Goal: Information Seeking & Learning: Learn about a topic

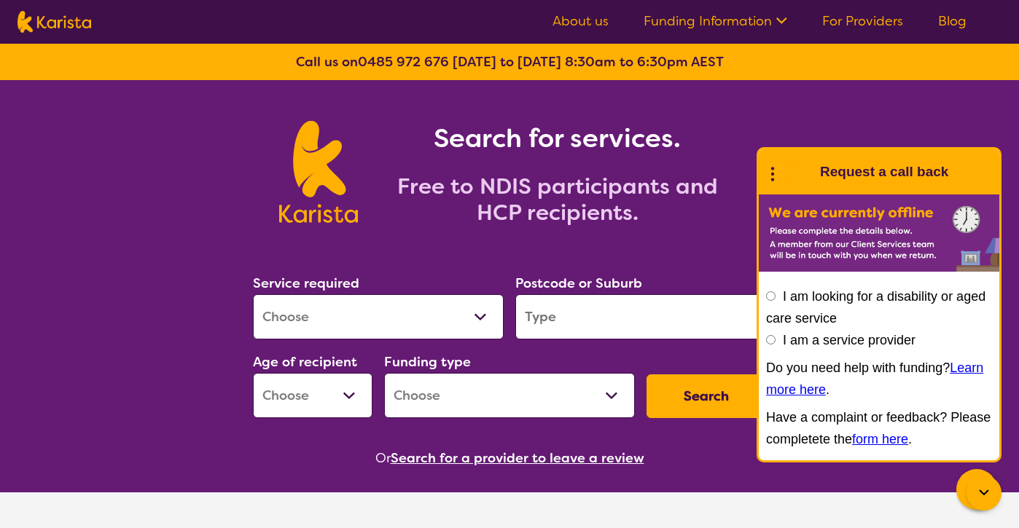
select select "Physiotherapy"
click at [559, 319] on input "search" at bounding box center [640, 316] width 251 height 45
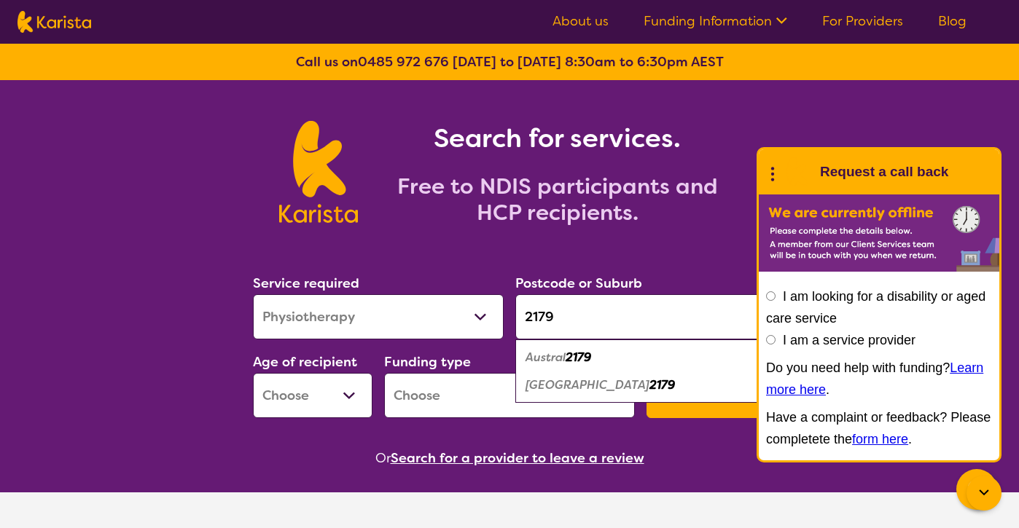
type input "2179"
click at [590, 380] on em "[GEOGRAPHIC_DATA]" at bounding box center [587, 385] width 124 height 15
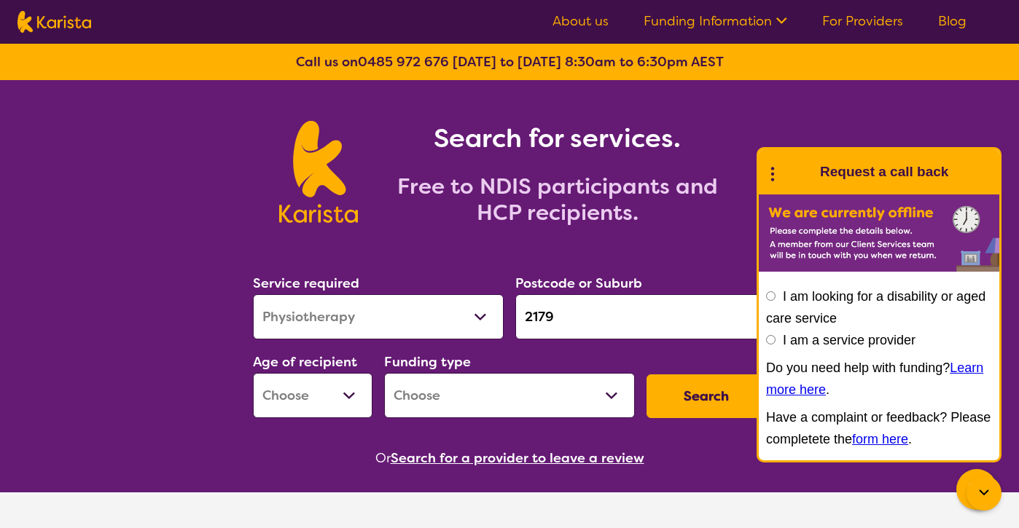
select select "NDIS"
select select "AD"
click at [684, 396] on button "Search" at bounding box center [706, 397] width 120 height 44
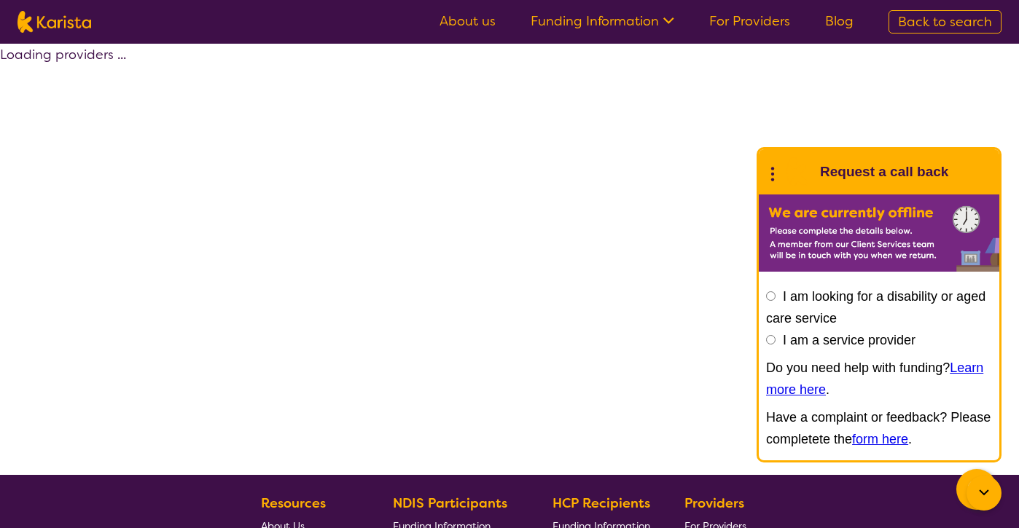
select select "by_score"
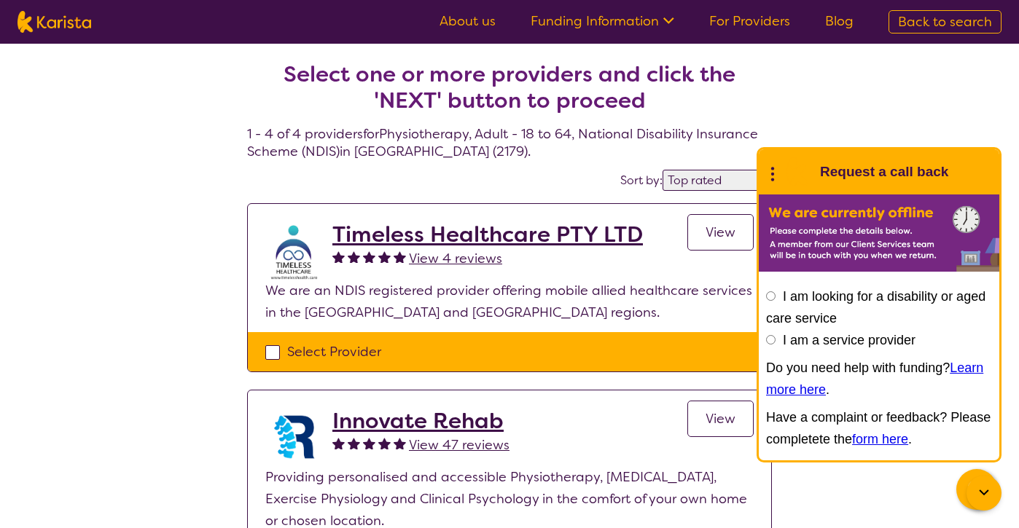
select select "Physiotherapy"
select select "AD"
select select "NDIS"
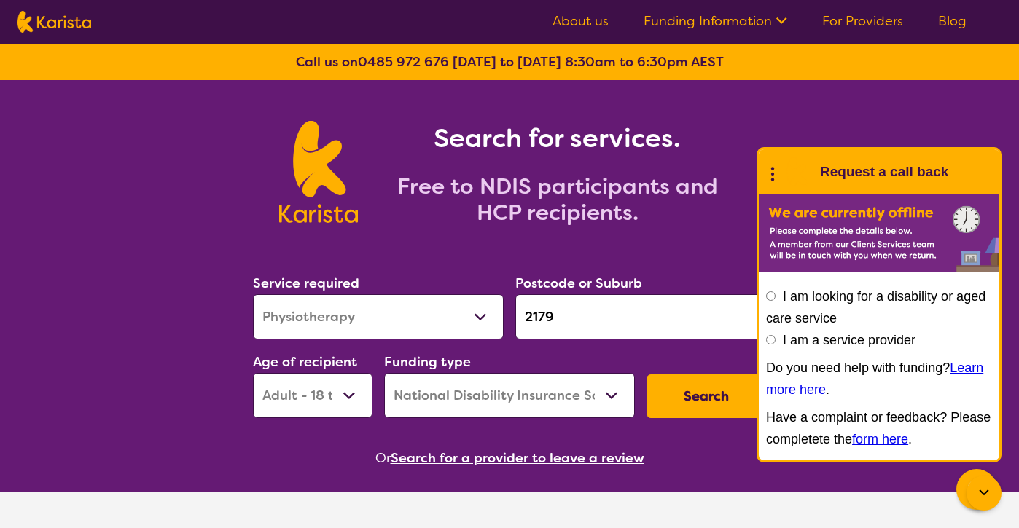
click at [569, 317] on input "2179" at bounding box center [640, 316] width 251 height 45
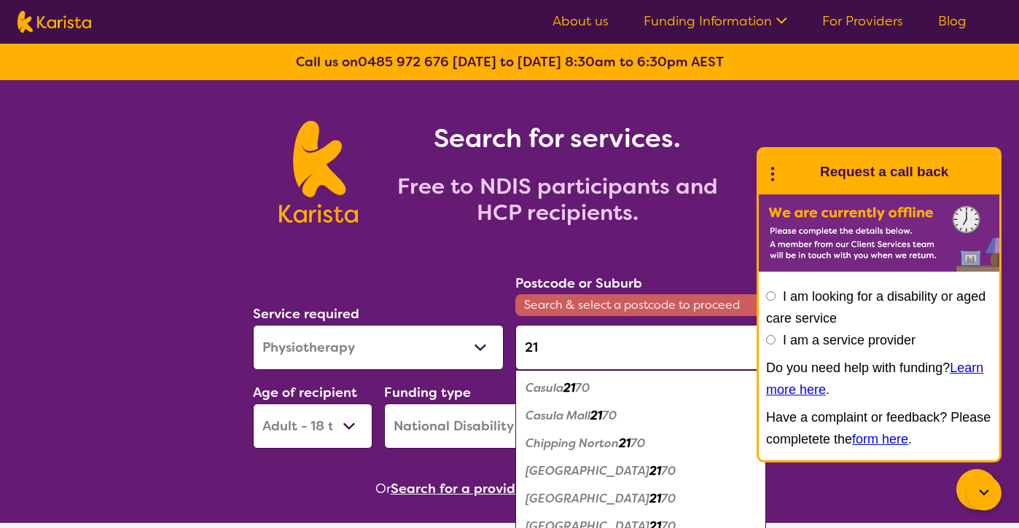
type input "2"
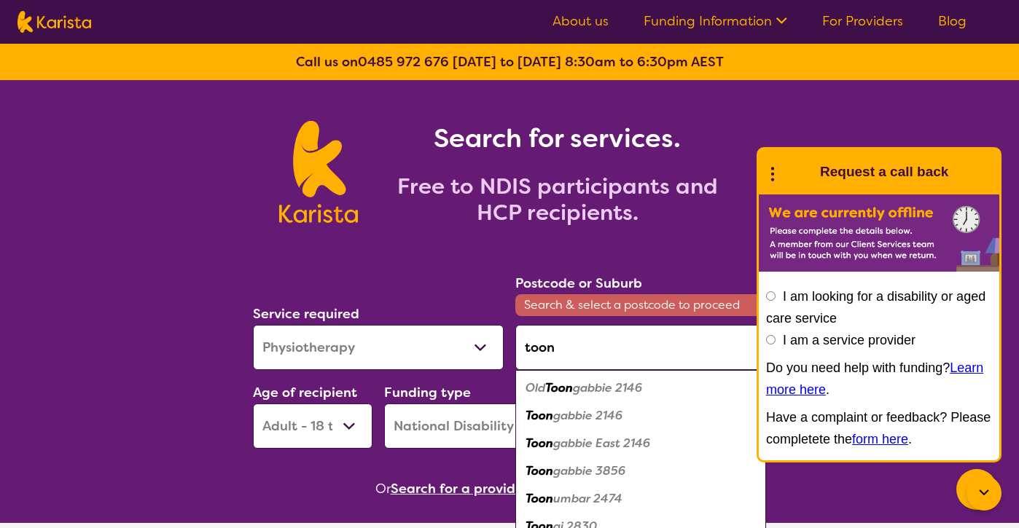
click at [587, 417] on em "gabbie 2146" at bounding box center [587, 415] width 69 height 15
type input "2146"
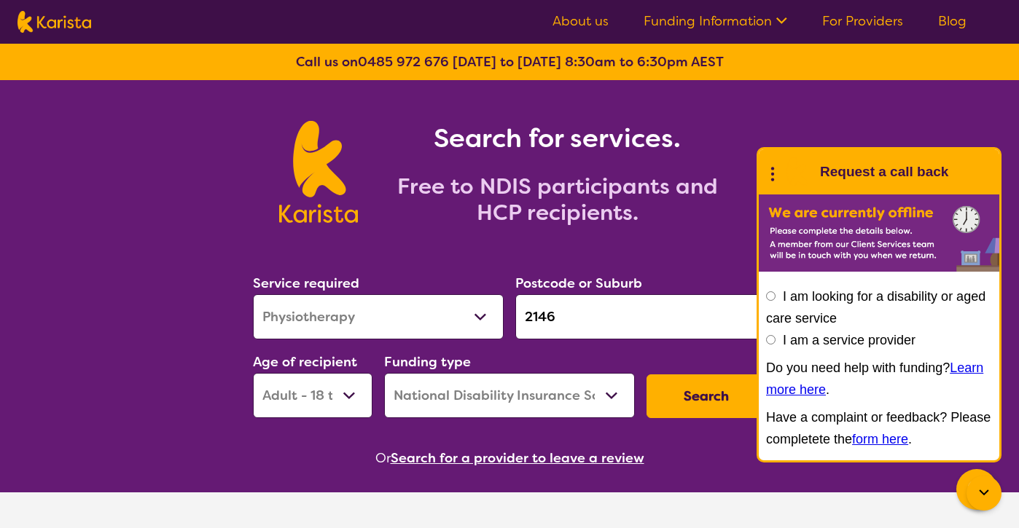
click at [696, 402] on button "Search" at bounding box center [706, 397] width 120 height 44
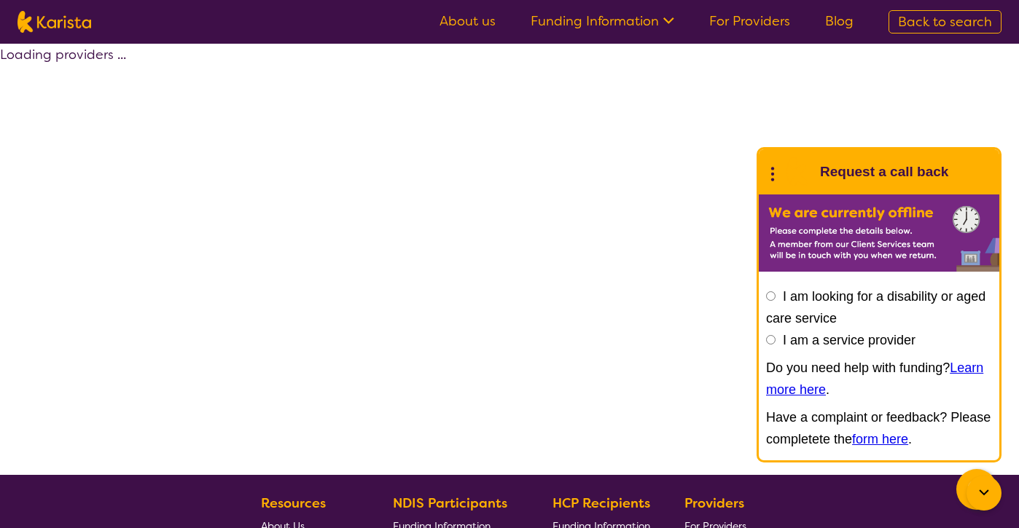
select select "by_score"
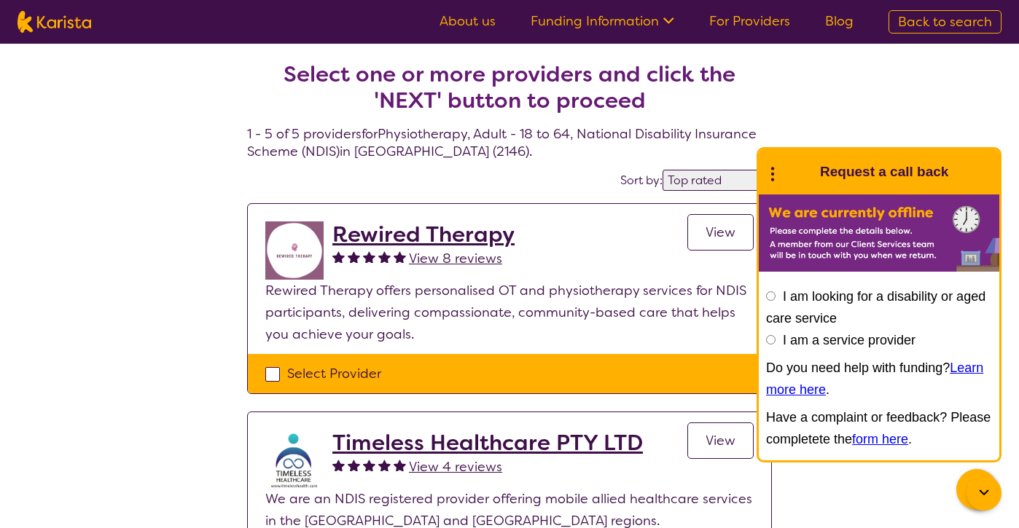
click at [449, 464] on span "View 4 reviews" at bounding box center [455, 466] width 93 height 17
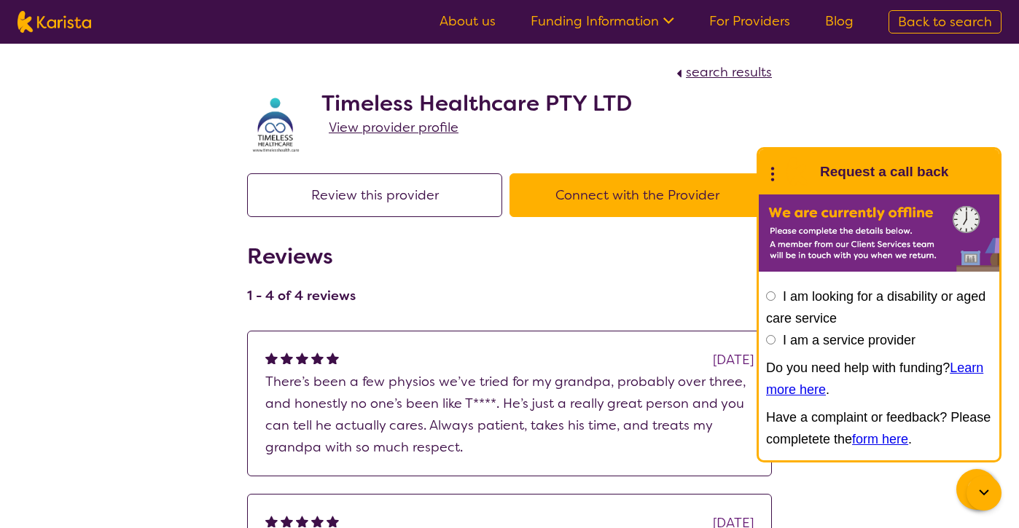
select select "by_score"
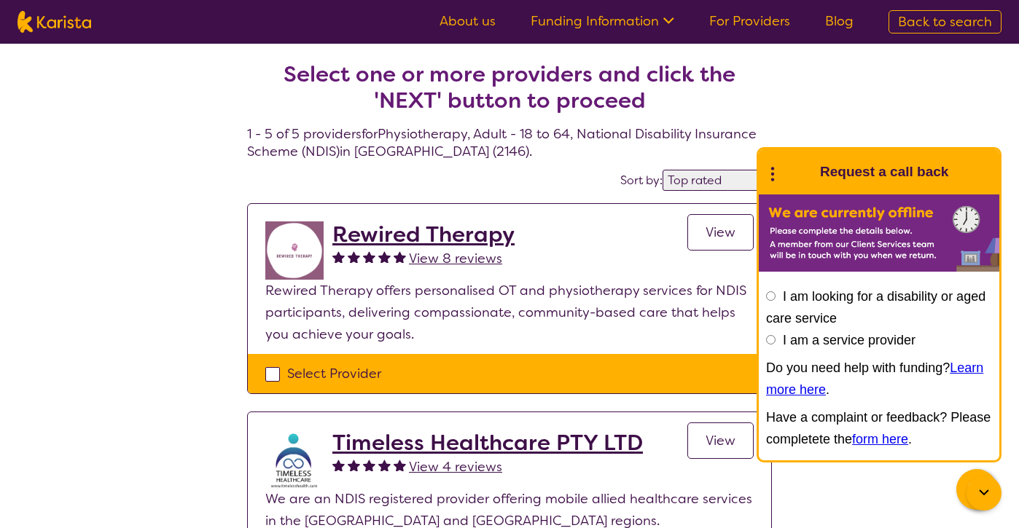
select select "Physiotherapy"
select select "AD"
select select "NDIS"
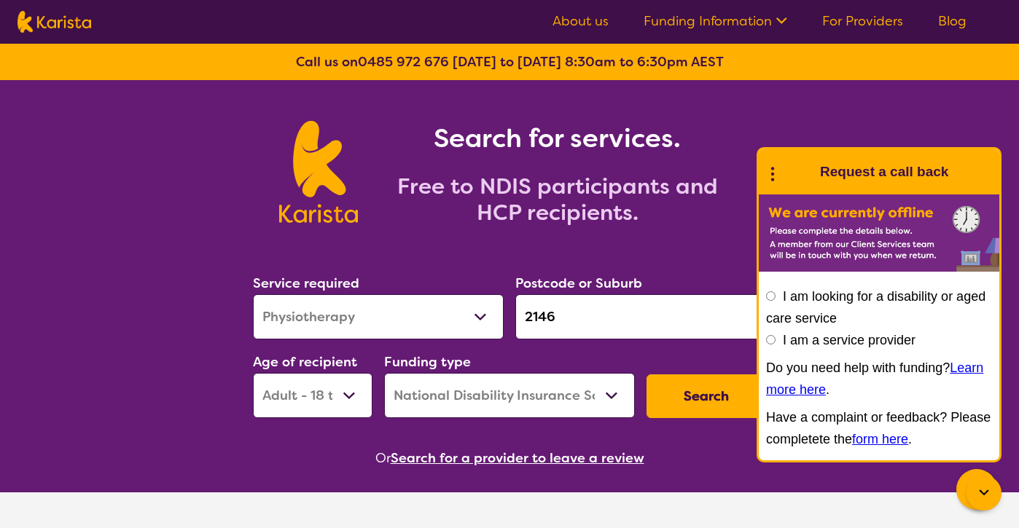
select select "[MEDICAL_DATA]"
click at [706, 391] on button "Search" at bounding box center [706, 397] width 120 height 44
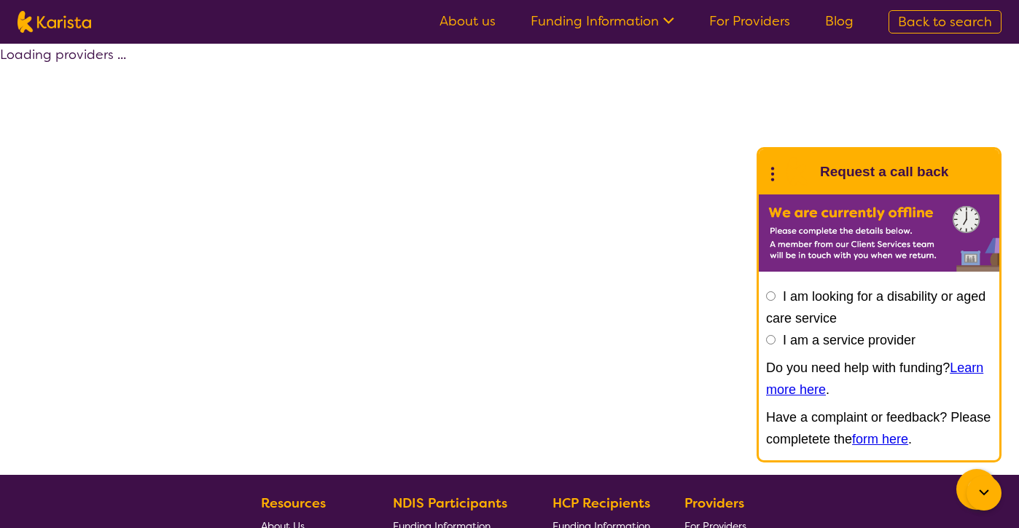
select select "by_score"
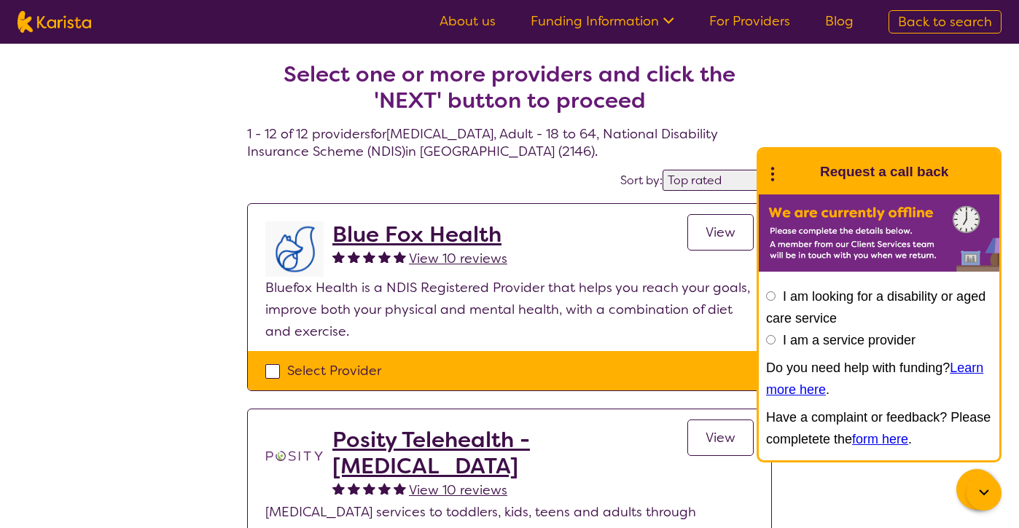
select select "[MEDICAL_DATA]"
select select "AD"
select select "NDIS"
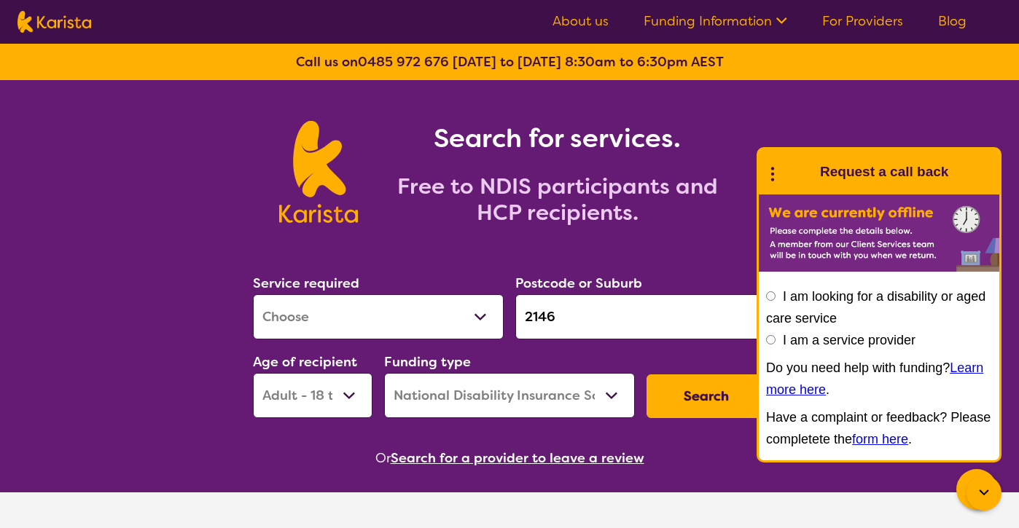
click at [558, 316] on input "2146" at bounding box center [640, 316] width 251 height 45
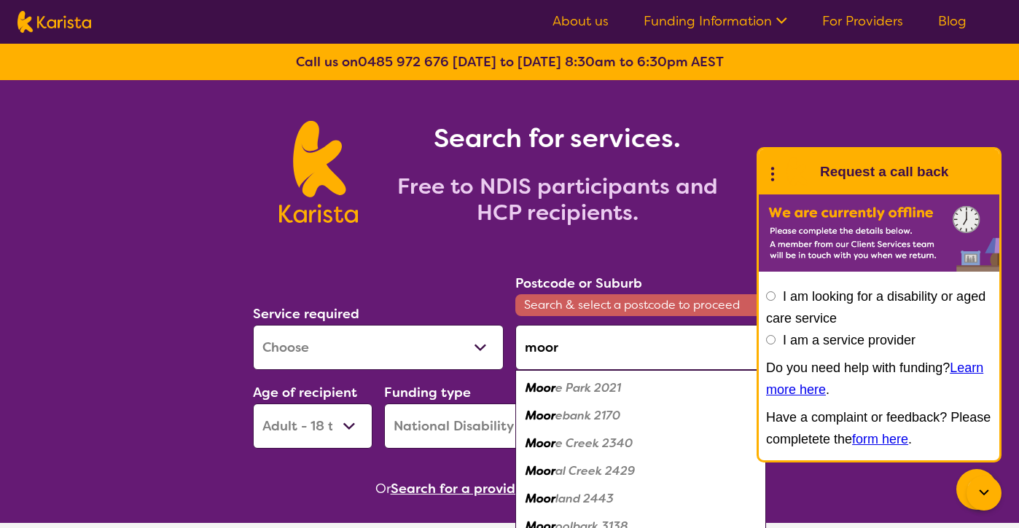
click at [566, 418] on em "ebank 2170" at bounding box center [587, 415] width 65 height 15
type input "2170"
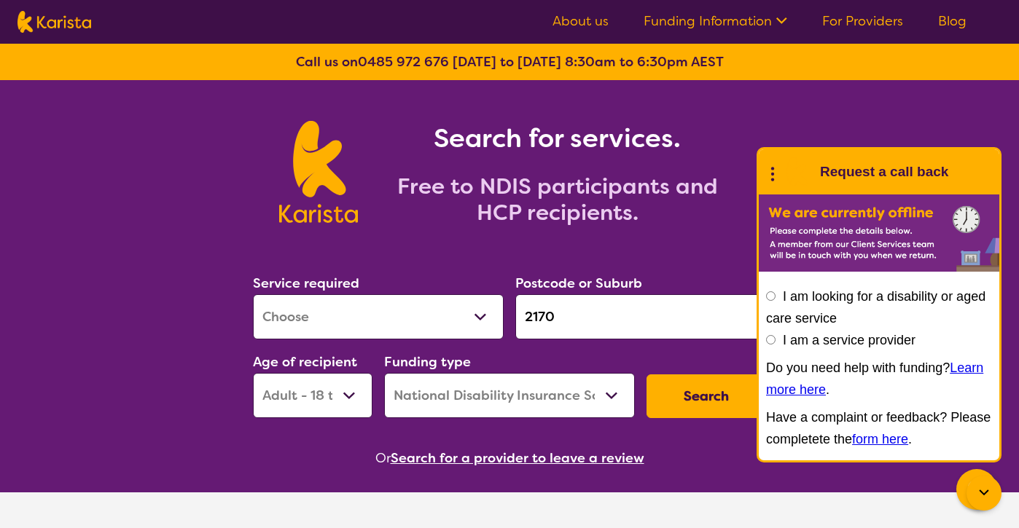
click at [686, 399] on button "Search" at bounding box center [706, 397] width 120 height 44
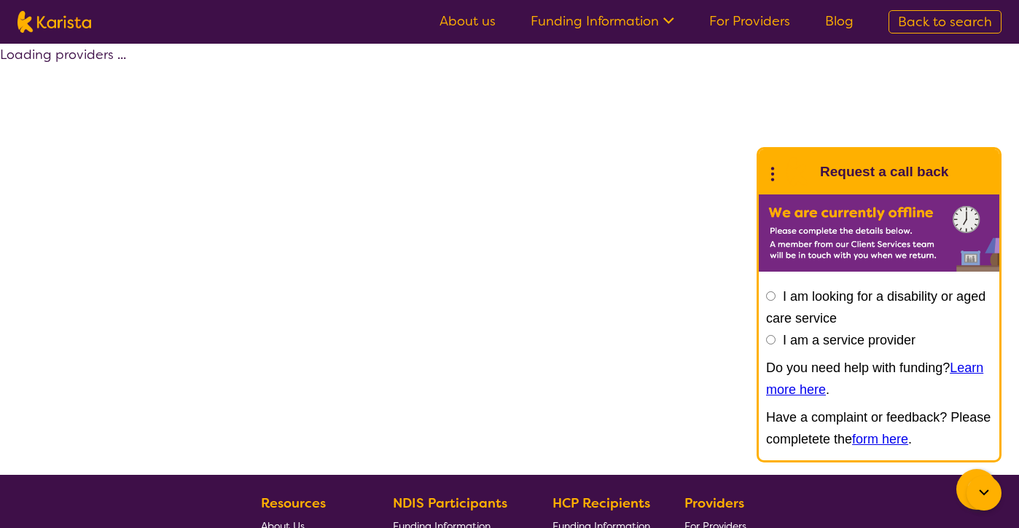
select select "by_score"
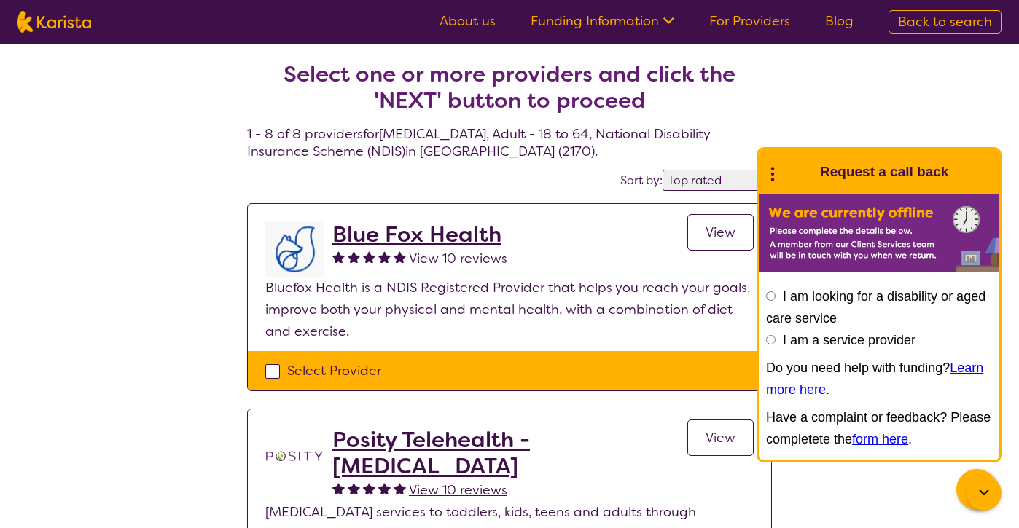
select select "[MEDICAL_DATA]"
select select "AD"
select select "NDIS"
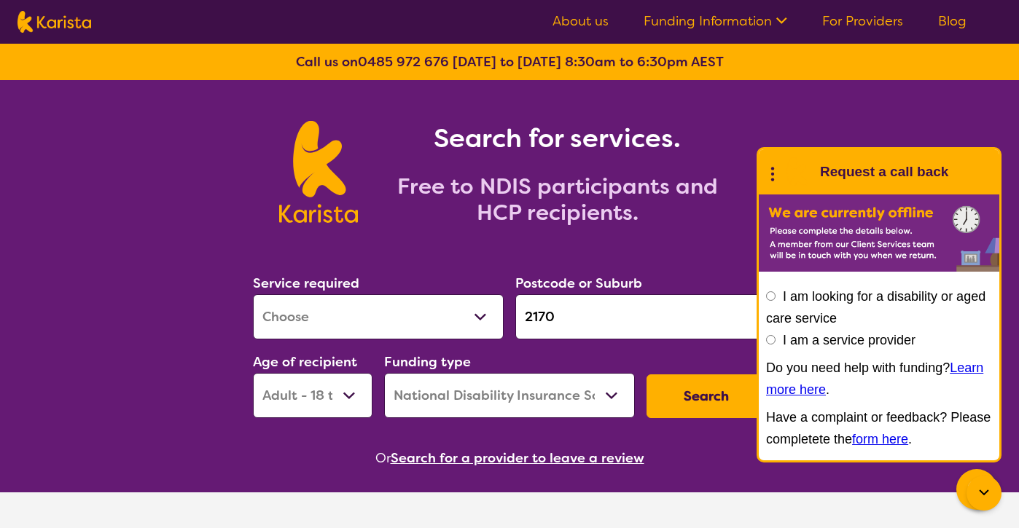
click at [585, 319] on input "2170" at bounding box center [640, 316] width 251 height 45
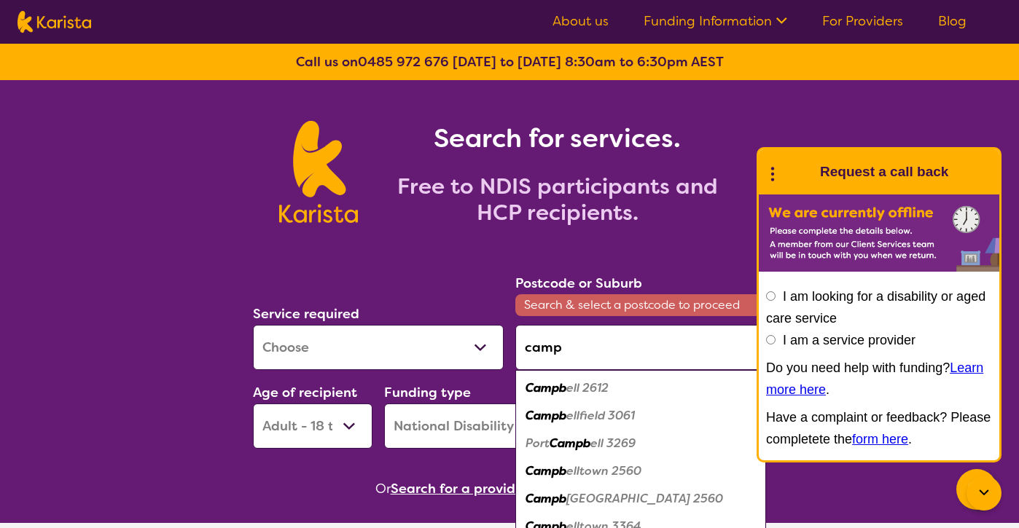
drag, startPoint x: 576, startPoint y: 421, endPoint x: 598, endPoint y: 473, distance: 56.5
click at [598, 473] on em "elltown 2560" at bounding box center [603, 471] width 75 height 15
type input "2560"
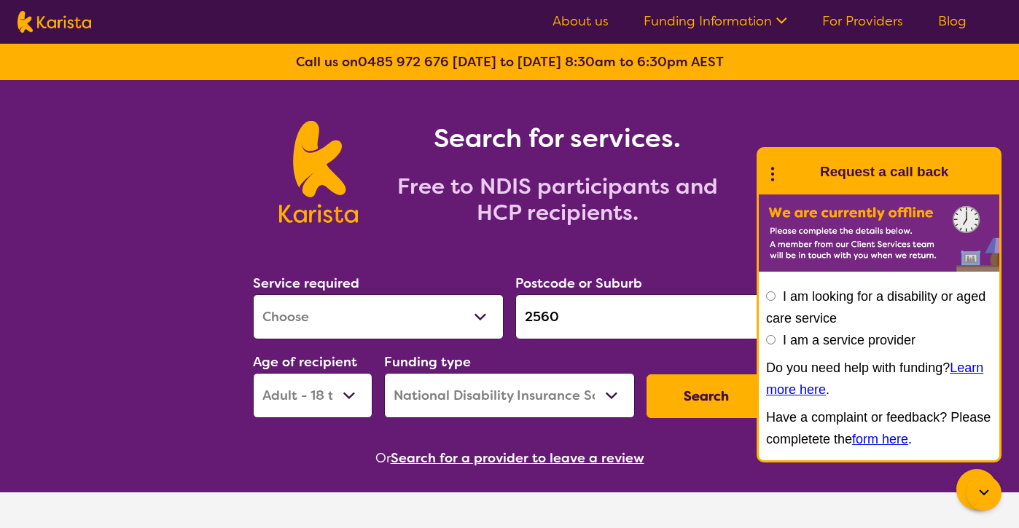
click at [700, 407] on button "Search" at bounding box center [706, 397] width 120 height 44
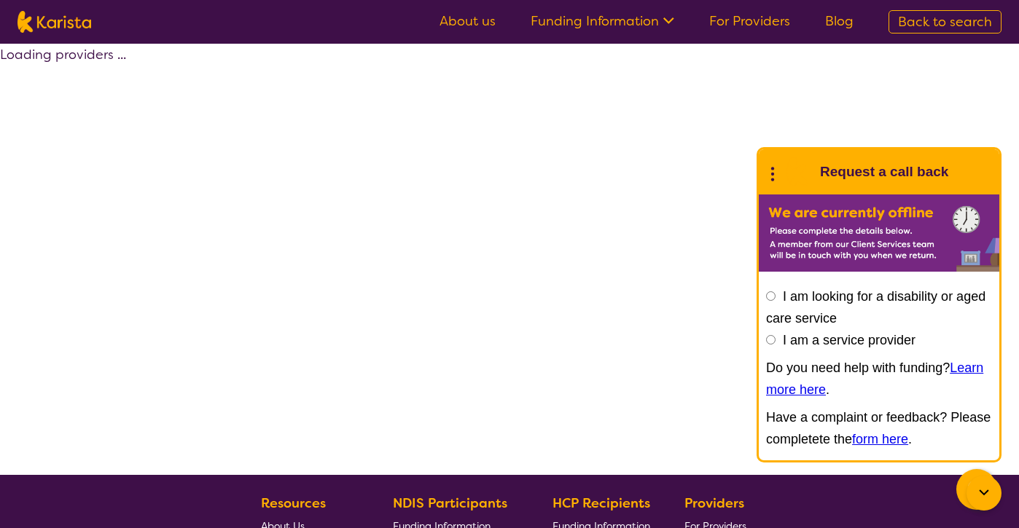
select select "by_score"
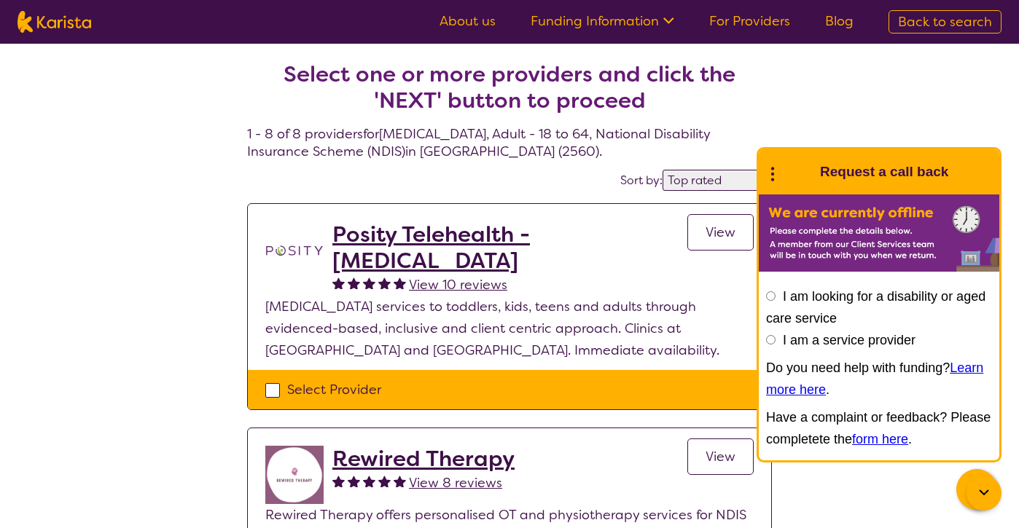
select select "[MEDICAL_DATA]"
select select "AD"
select select "NDIS"
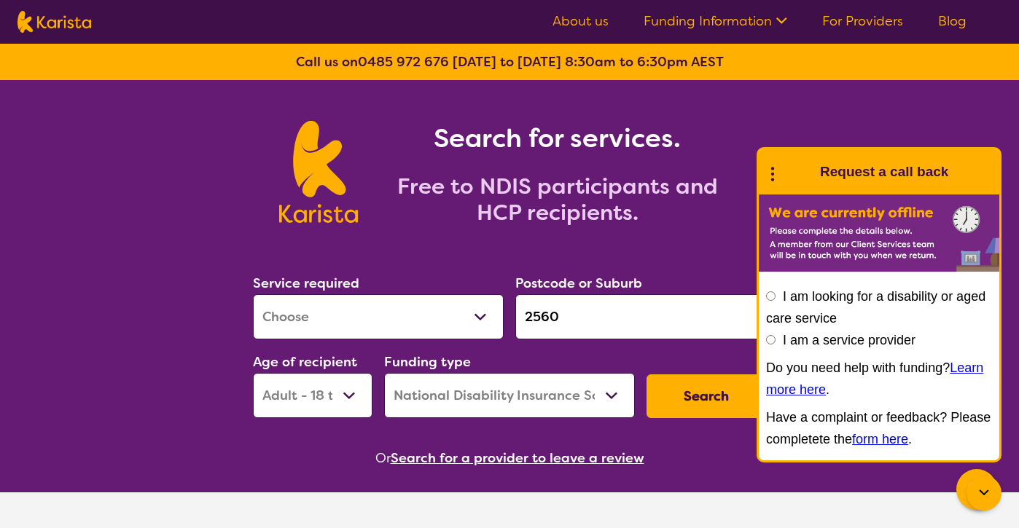
click at [591, 320] on input "2560" at bounding box center [640, 316] width 251 height 45
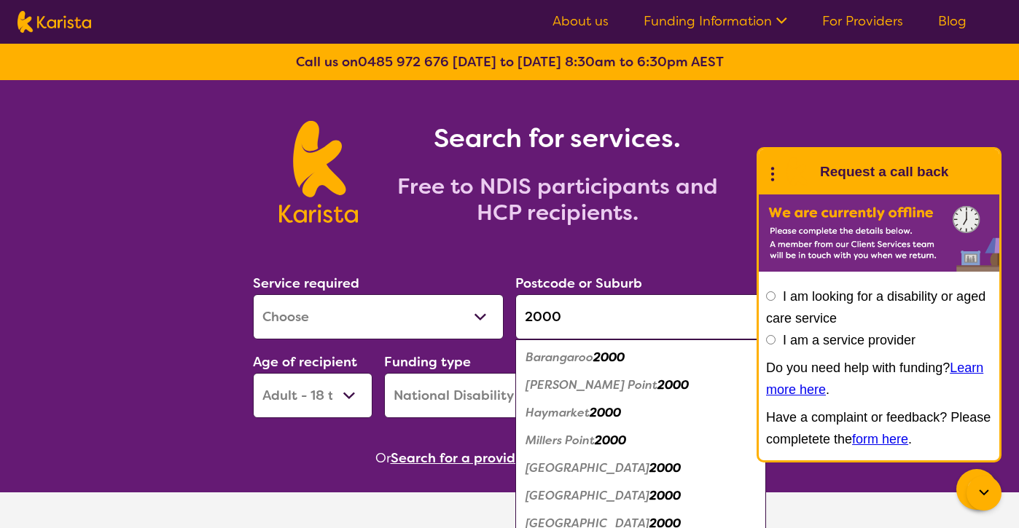
type input "2000"
click at [553, 496] on em "Sydney" at bounding box center [587, 495] width 124 height 15
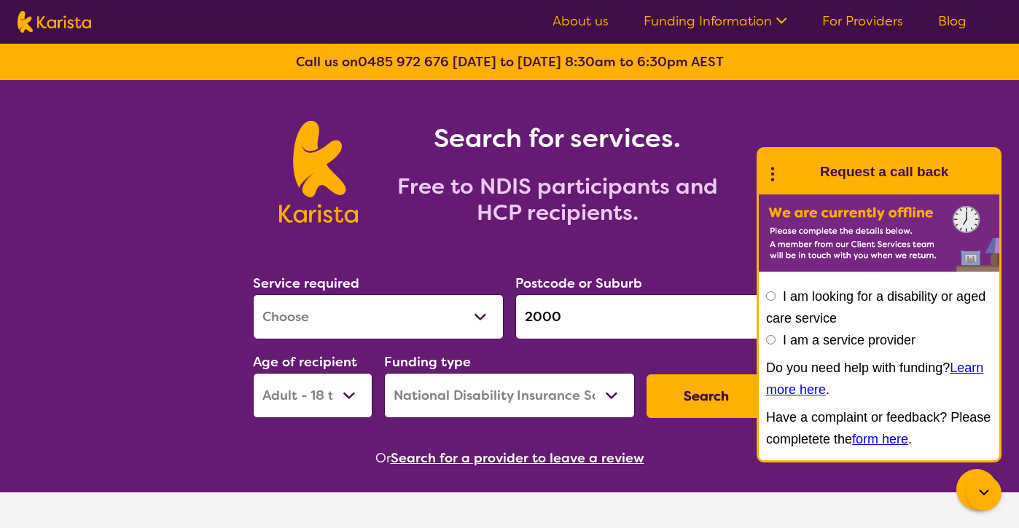
click at [689, 404] on button "Search" at bounding box center [706, 397] width 120 height 44
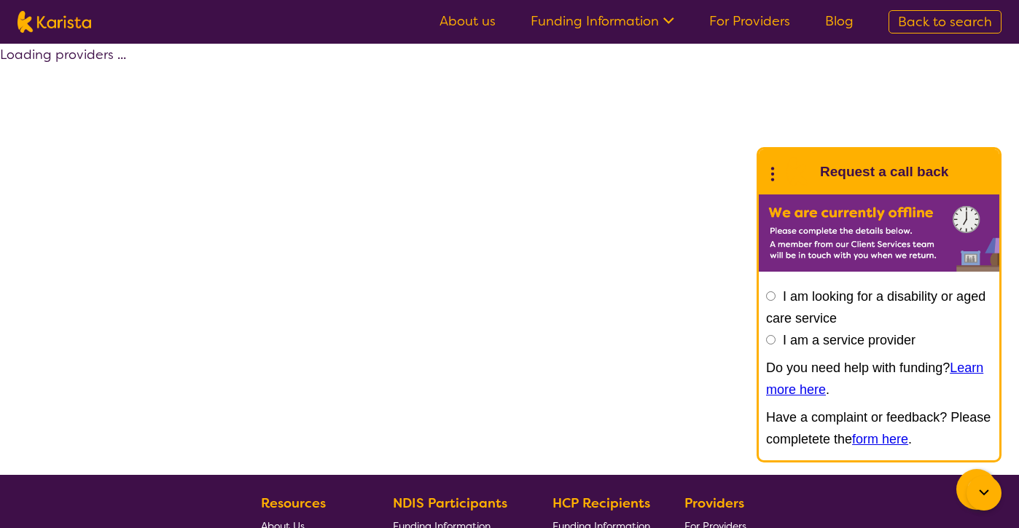
select select "by_score"
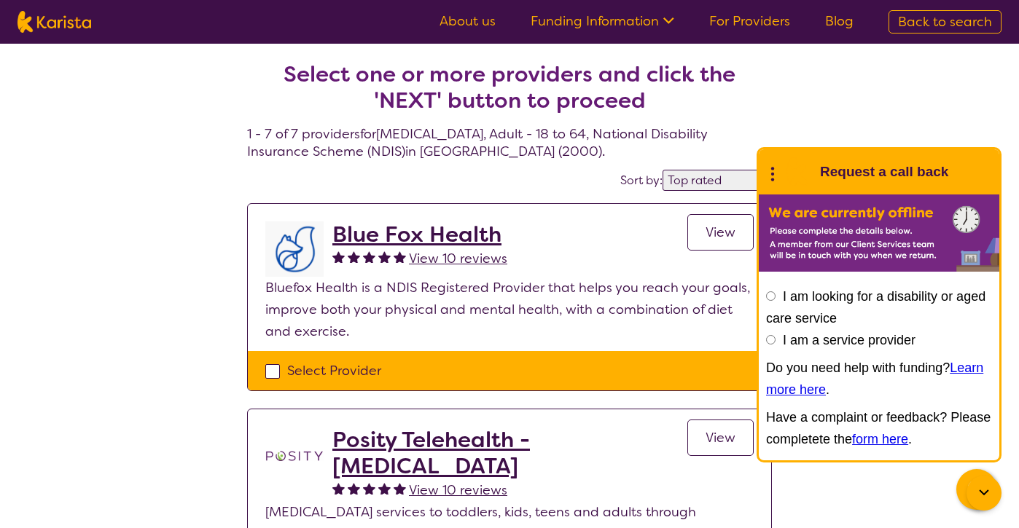
select select "[MEDICAL_DATA]"
select select "AD"
select select "NDIS"
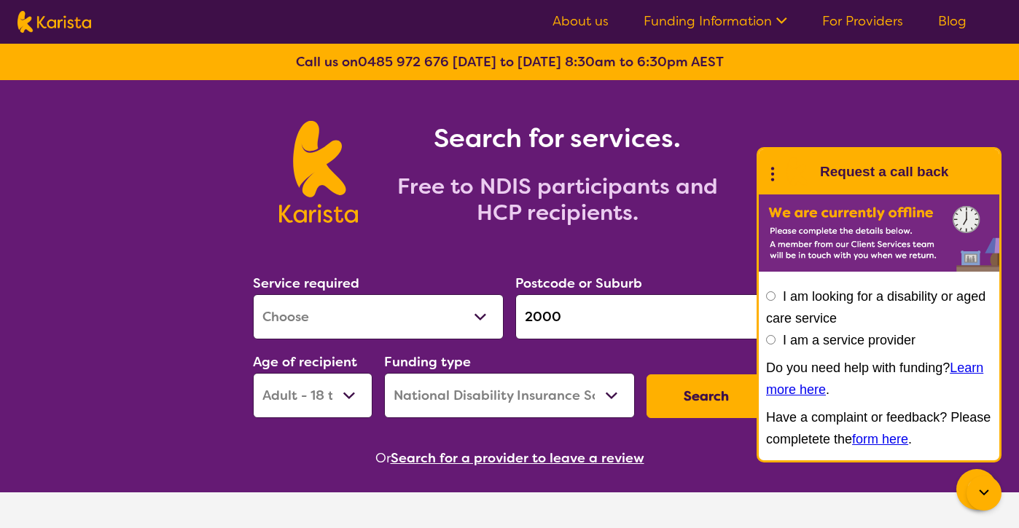
select select "Dietitian"
click at [693, 399] on button "Search" at bounding box center [706, 397] width 120 height 44
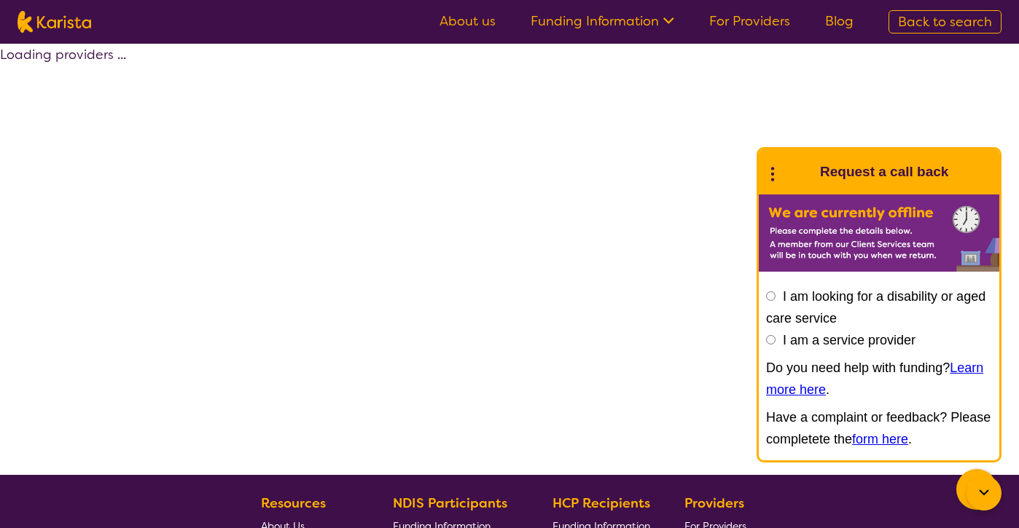
select select "by_score"
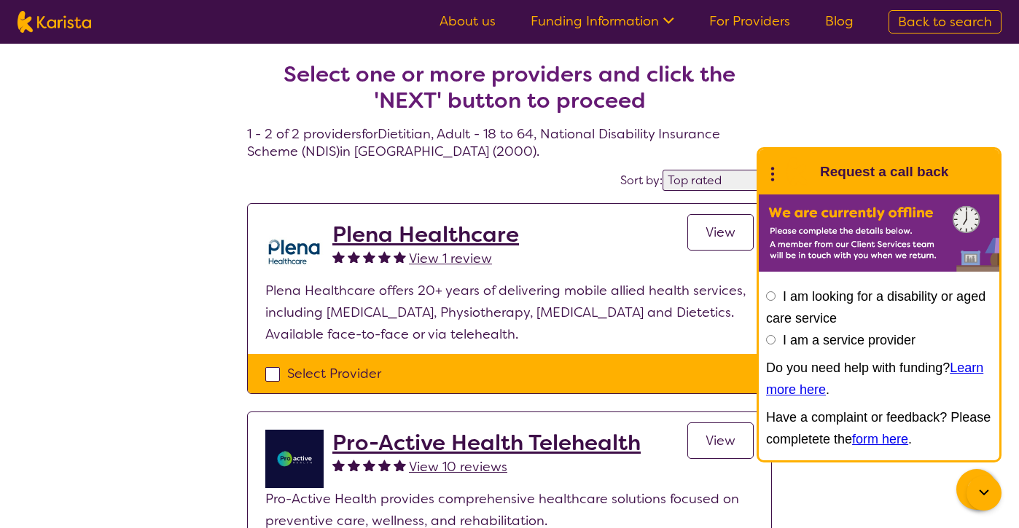
select select "Dietitian"
select select "AD"
select select "NDIS"
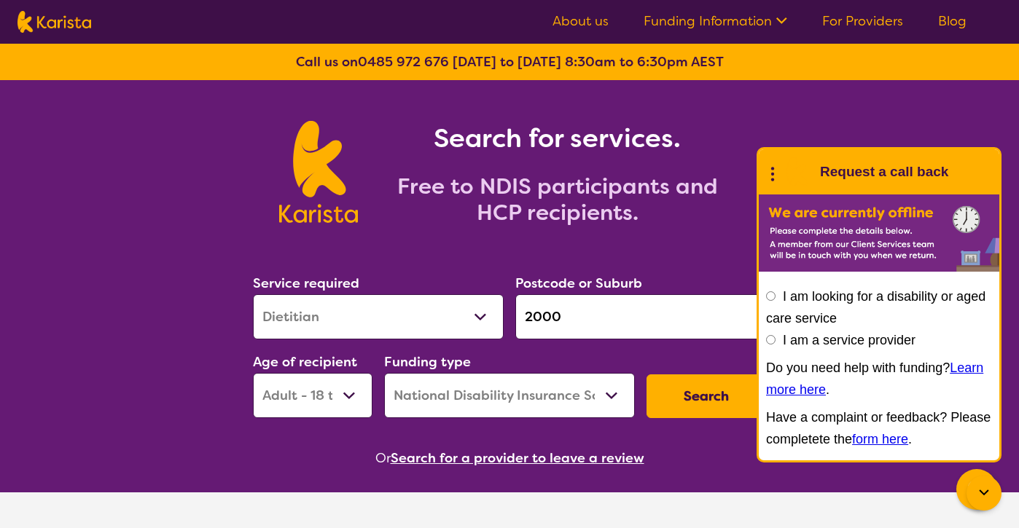
click at [584, 305] on input "2000" at bounding box center [640, 316] width 251 height 45
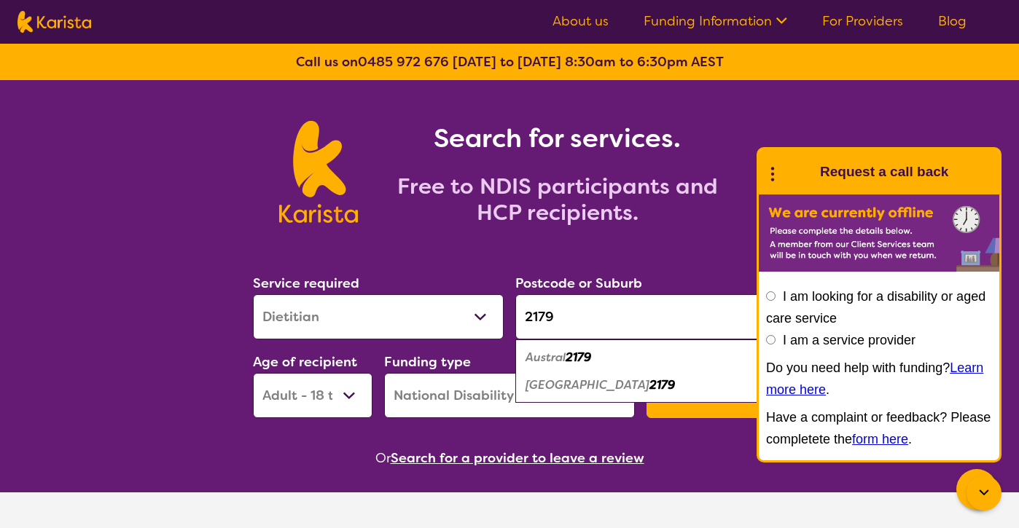
type input "2179"
click at [649, 380] on em "2179" at bounding box center [662, 385] width 26 height 15
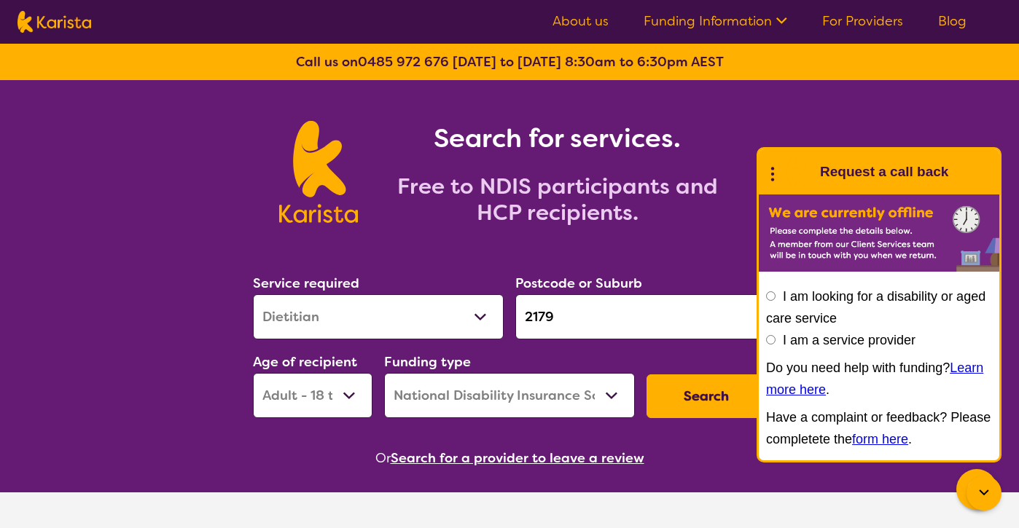
click at [692, 402] on button "Search" at bounding box center [706, 397] width 120 height 44
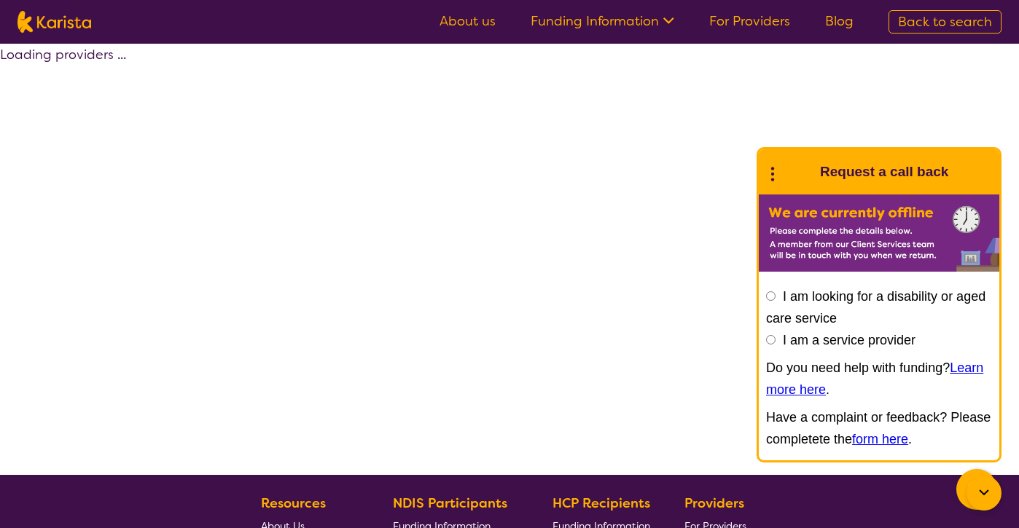
select select "by_score"
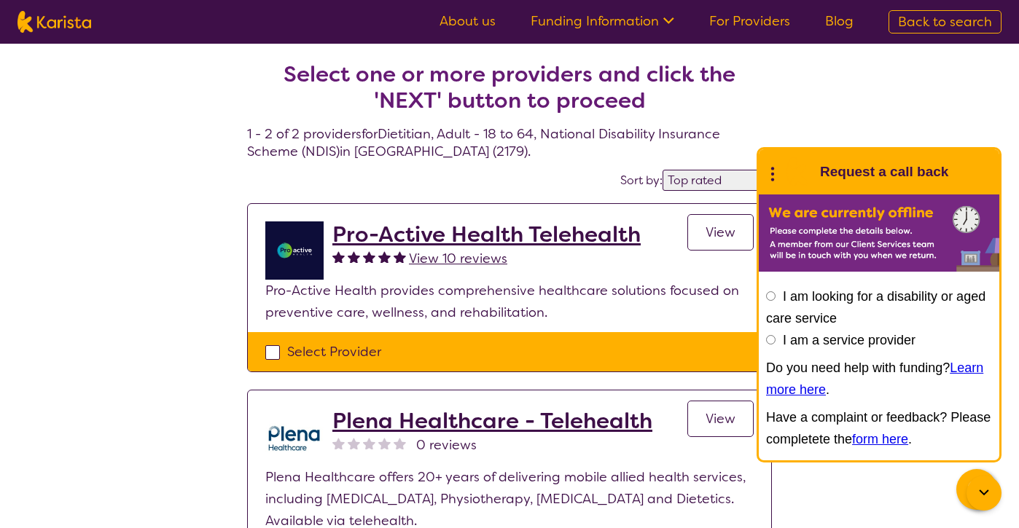
click at [754, 29] on link "For Providers" at bounding box center [749, 20] width 81 height 17
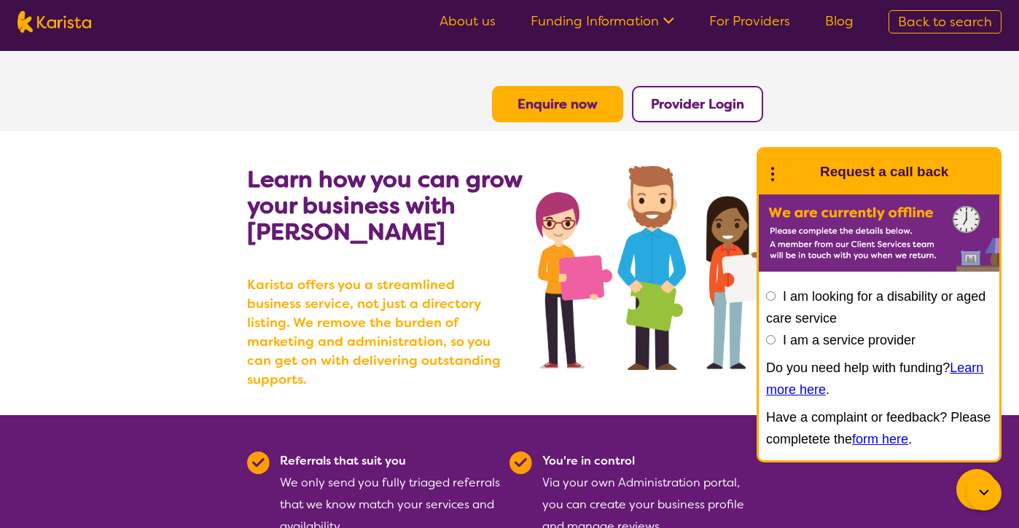
click at [605, 24] on link "Funding Information" at bounding box center [603, 20] width 144 height 17
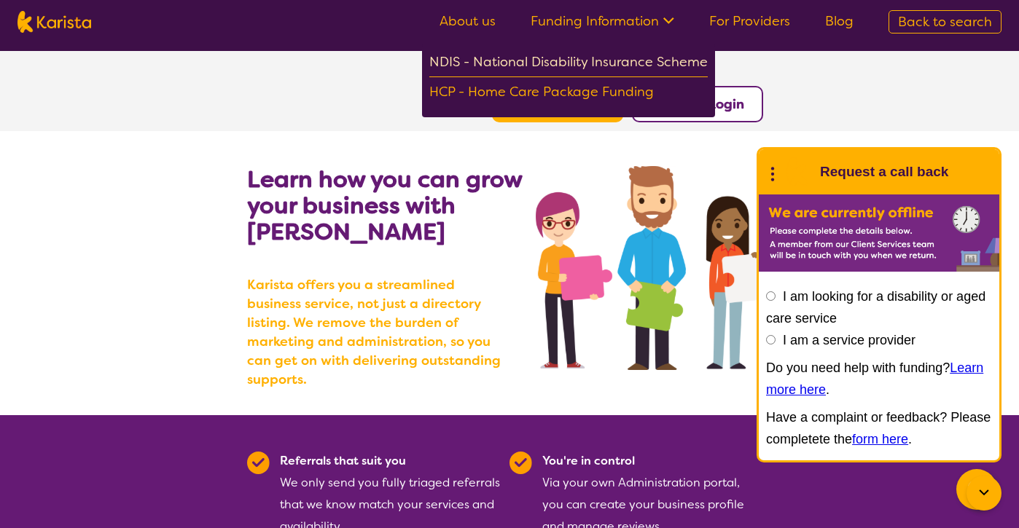
click at [537, 60] on div "NDIS - National Disability Insurance Scheme" at bounding box center [568, 64] width 278 height 26
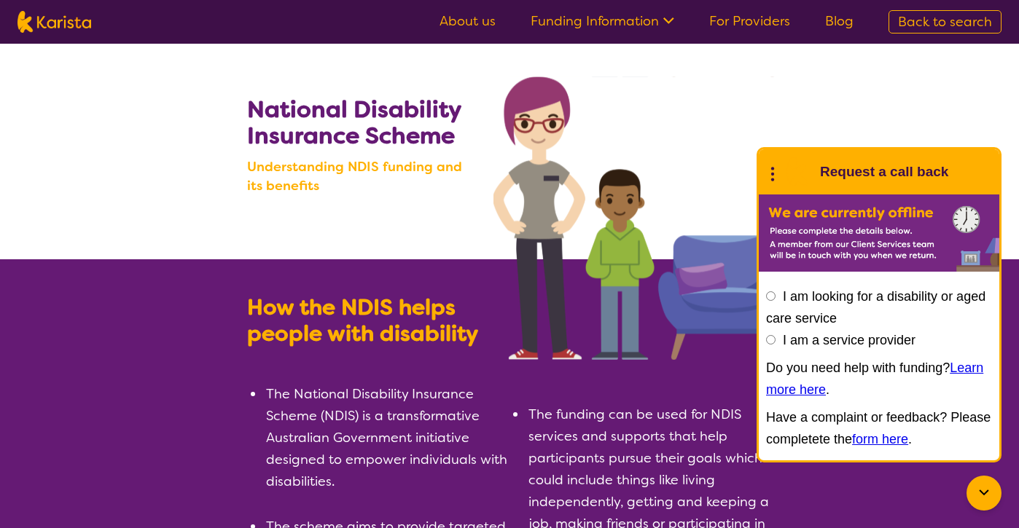
click at [488, 19] on link "About us" at bounding box center [467, 20] width 56 height 17
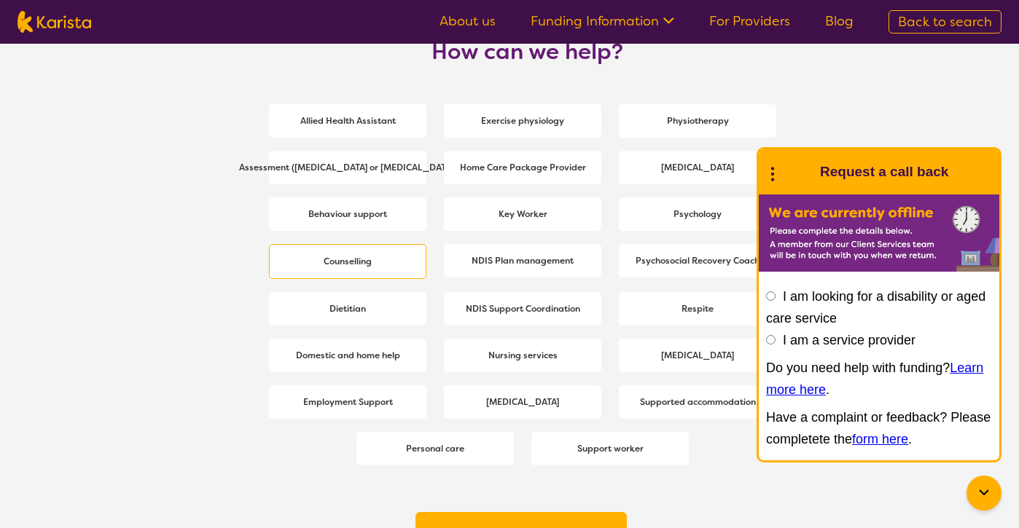
scroll to position [1960, 0]
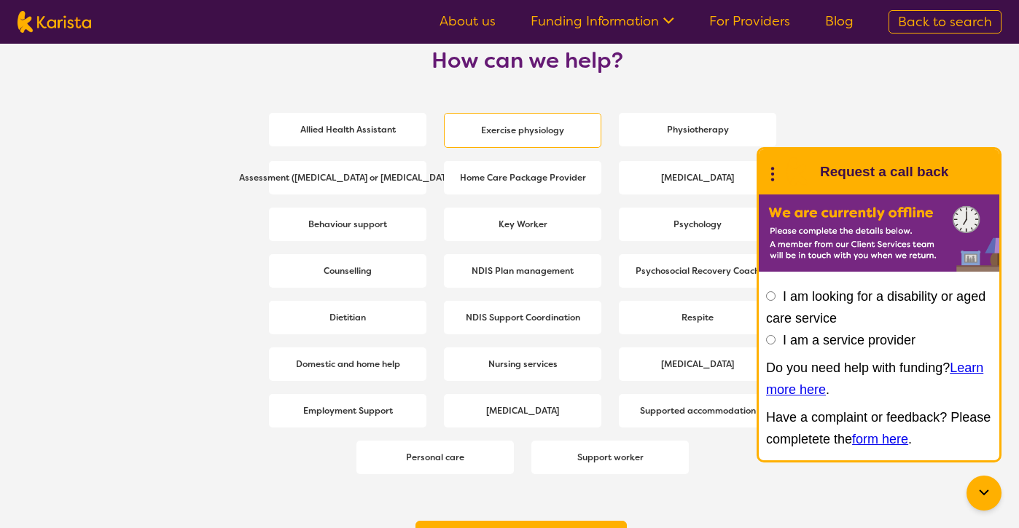
click at [495, 133] on b "Exercise physiology" at bounding box center [522, 131] width 83 height 12
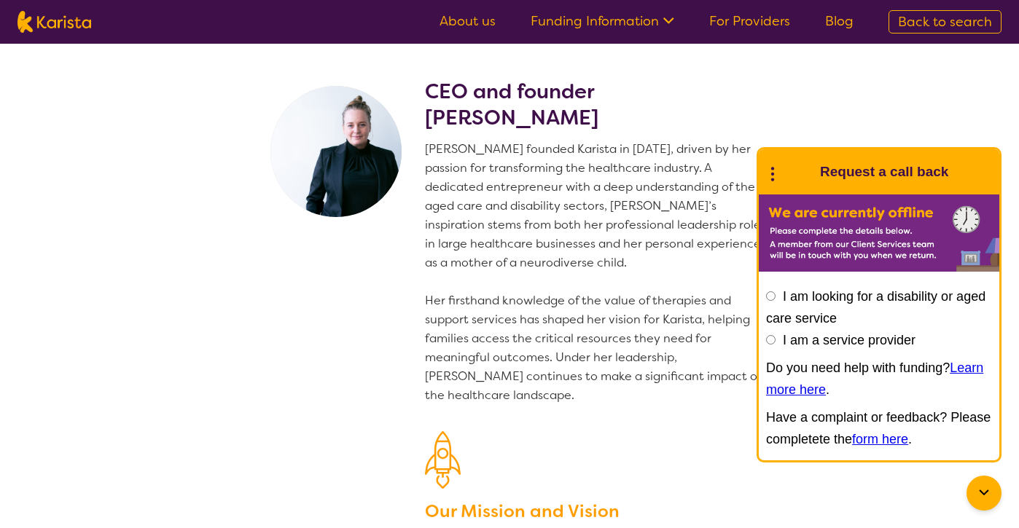
select select "Exercise physiology"
select select "AD"
select select "NDIS"
select select "Exercise physiology"
select select "AD"
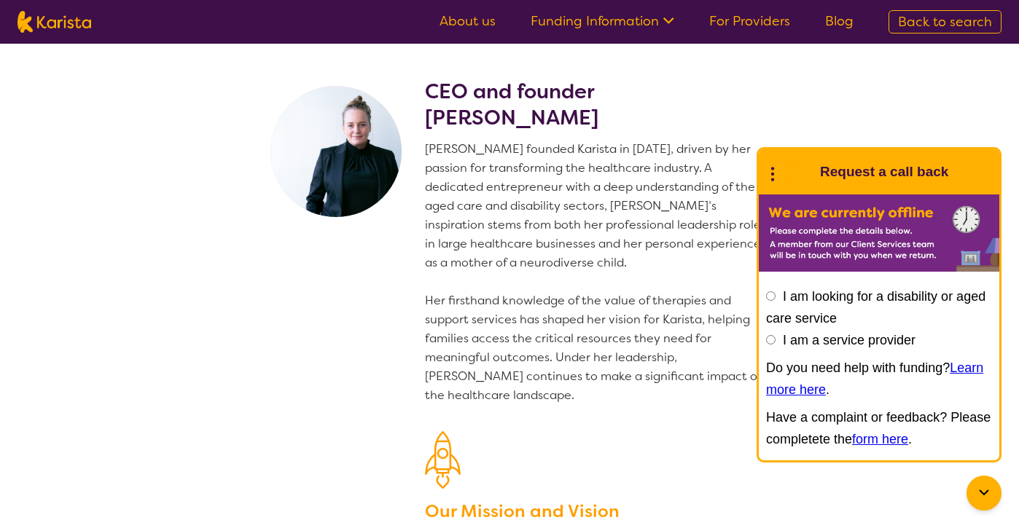
select select "NDIS"
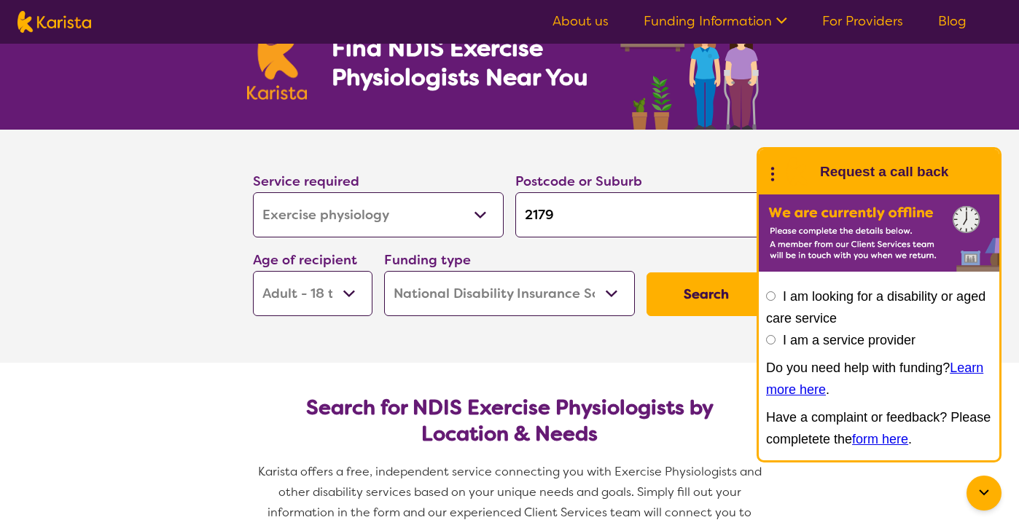
scroll to position [79, 0]
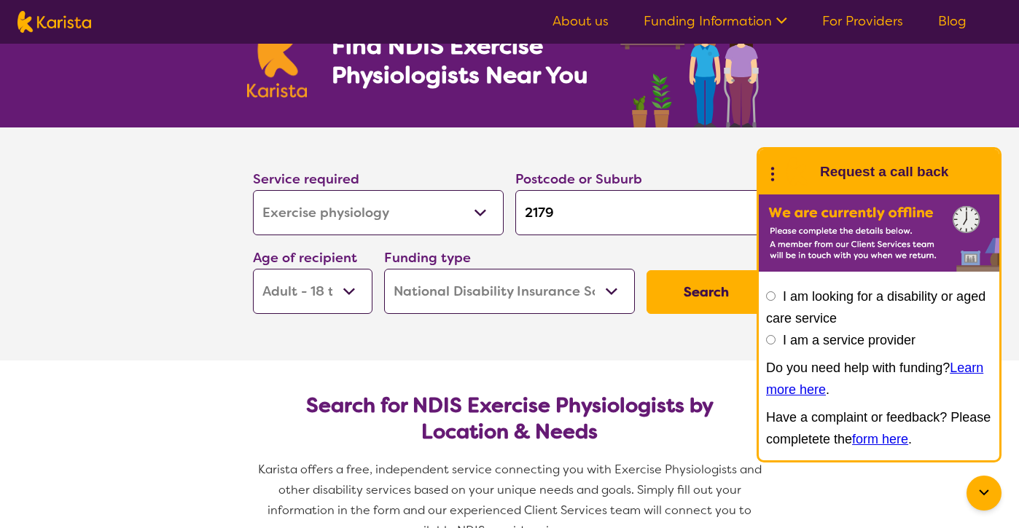
click at [687, 306] on button "Search" at bounding box center [706, 292] width 120 height 44
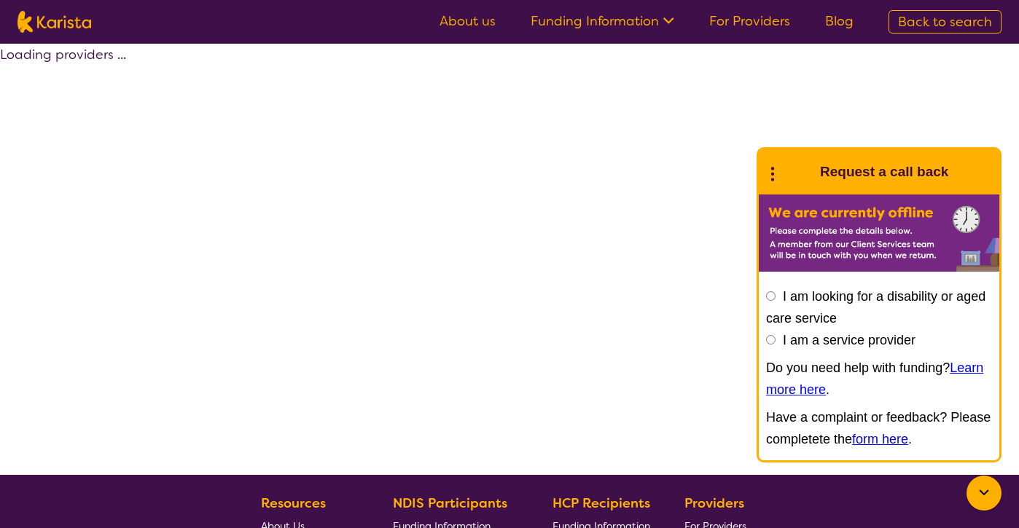
select select "by_score"
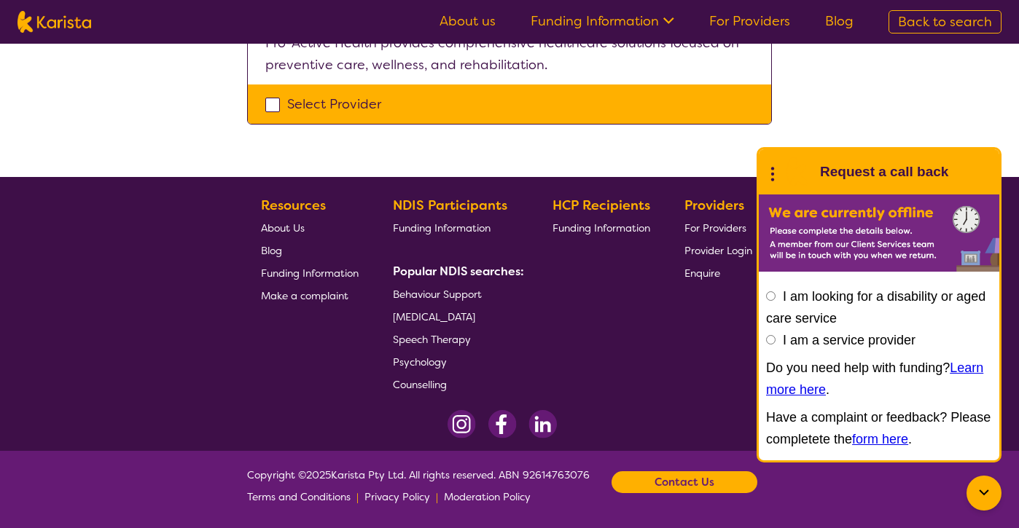
scroll to position [456, 0]
